Goal: Information Seeking & Learning: Learn about a topic

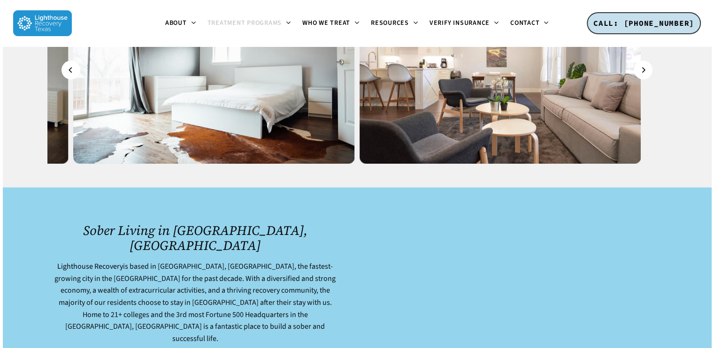
scroll to position [1068, 0]
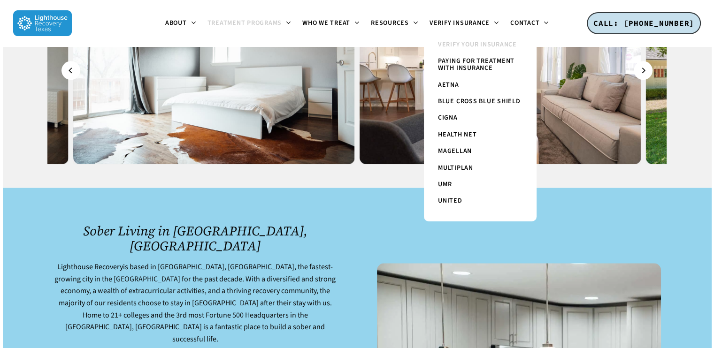
click at [475, 48] on span "Verify Your Insurance" at bounding box center [477, 44] width 79 height 9
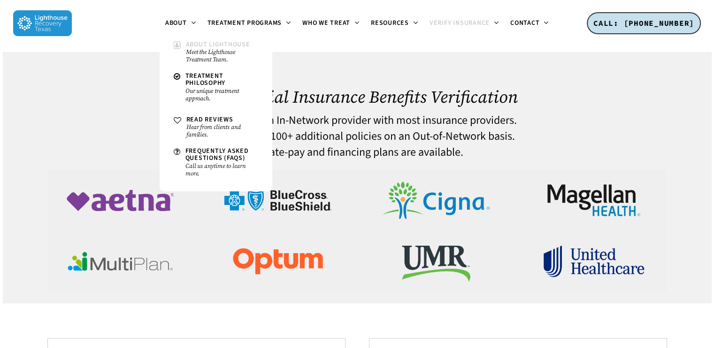
click at [186, 49] on span "About Lighthouse" at bounding box center [218, 44] width 64 height 9
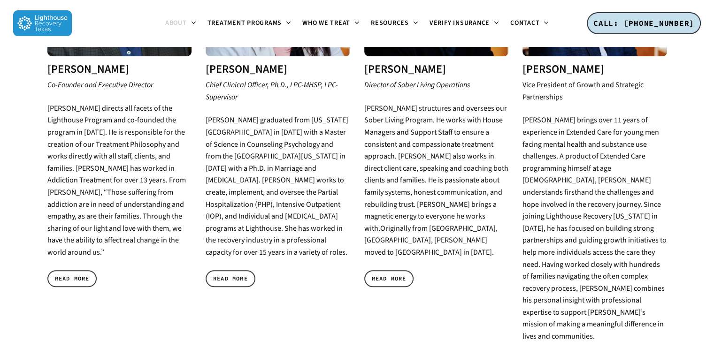
scroll to position [494, 0]
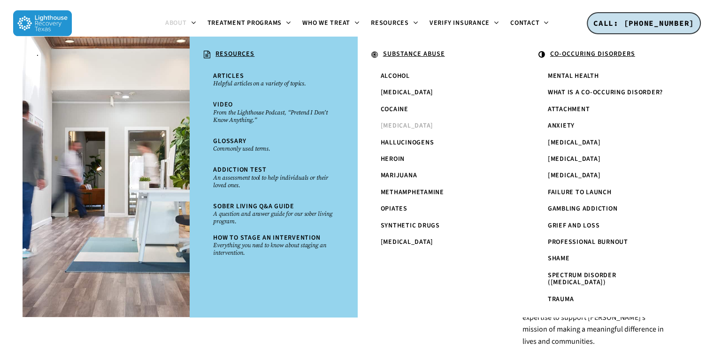
click at [384, 131] on span "[MEDICAL_DATA]" at bounding box center [407, 125] width 53 height 9
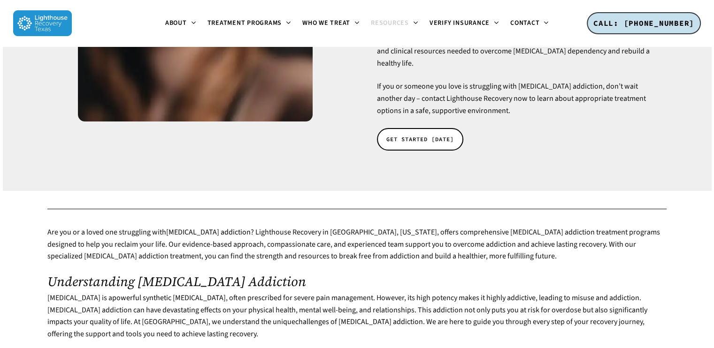
scroll to position [234, 0]
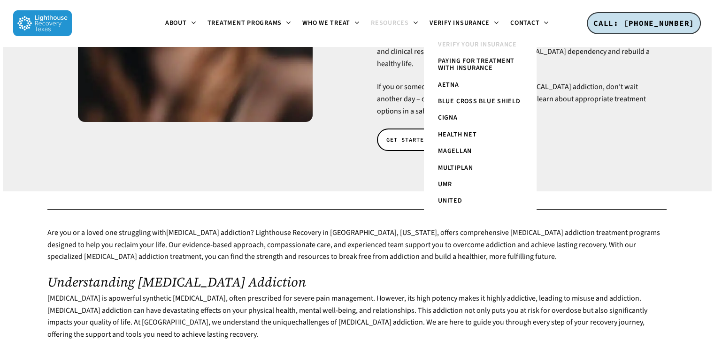
click at [488, 49] on span "Verify Your Insurance" at bounding box center [477, 44] width 79 height 9
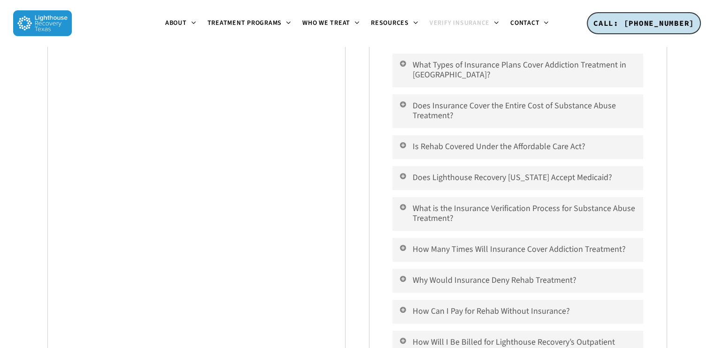
scroll to position [800, 0]
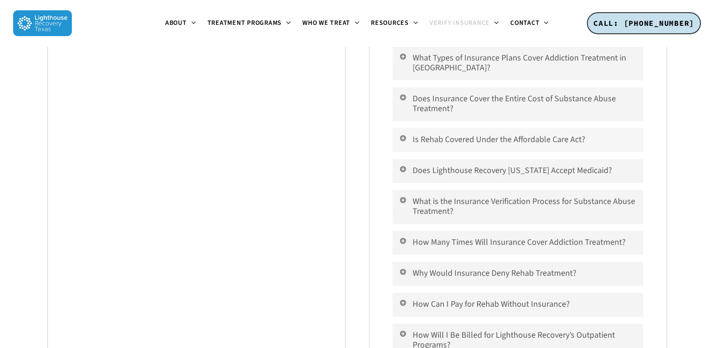
click at [465, 133] on link "Is Rehab Covered Under the Affordable Care Act?" at bounding box center [518, 140] width 250 height 24
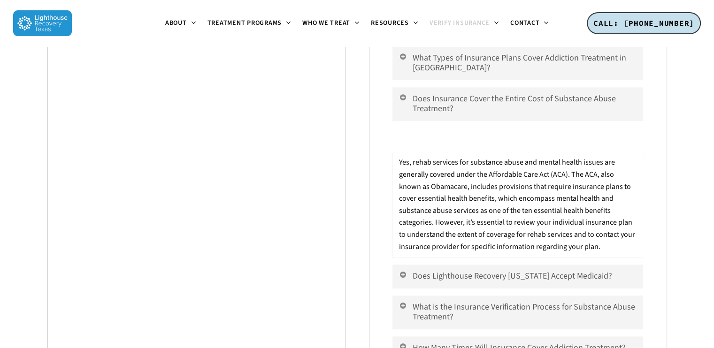
click at [465, 133] on link "Is Rehab Covered Under the Affordable Care Act?" at bounding box center [518, 140] width 250 height 24
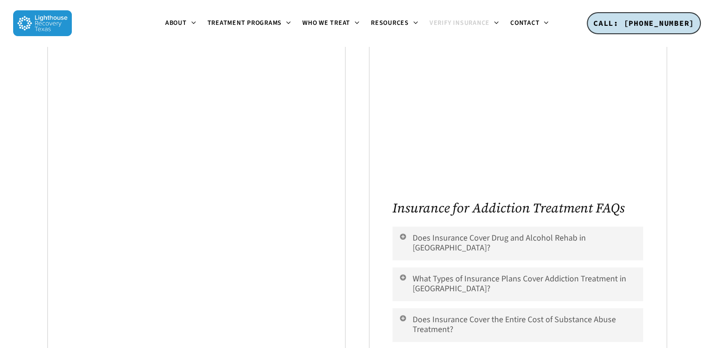
scroll to position [580, 0]
